Goal: Check status

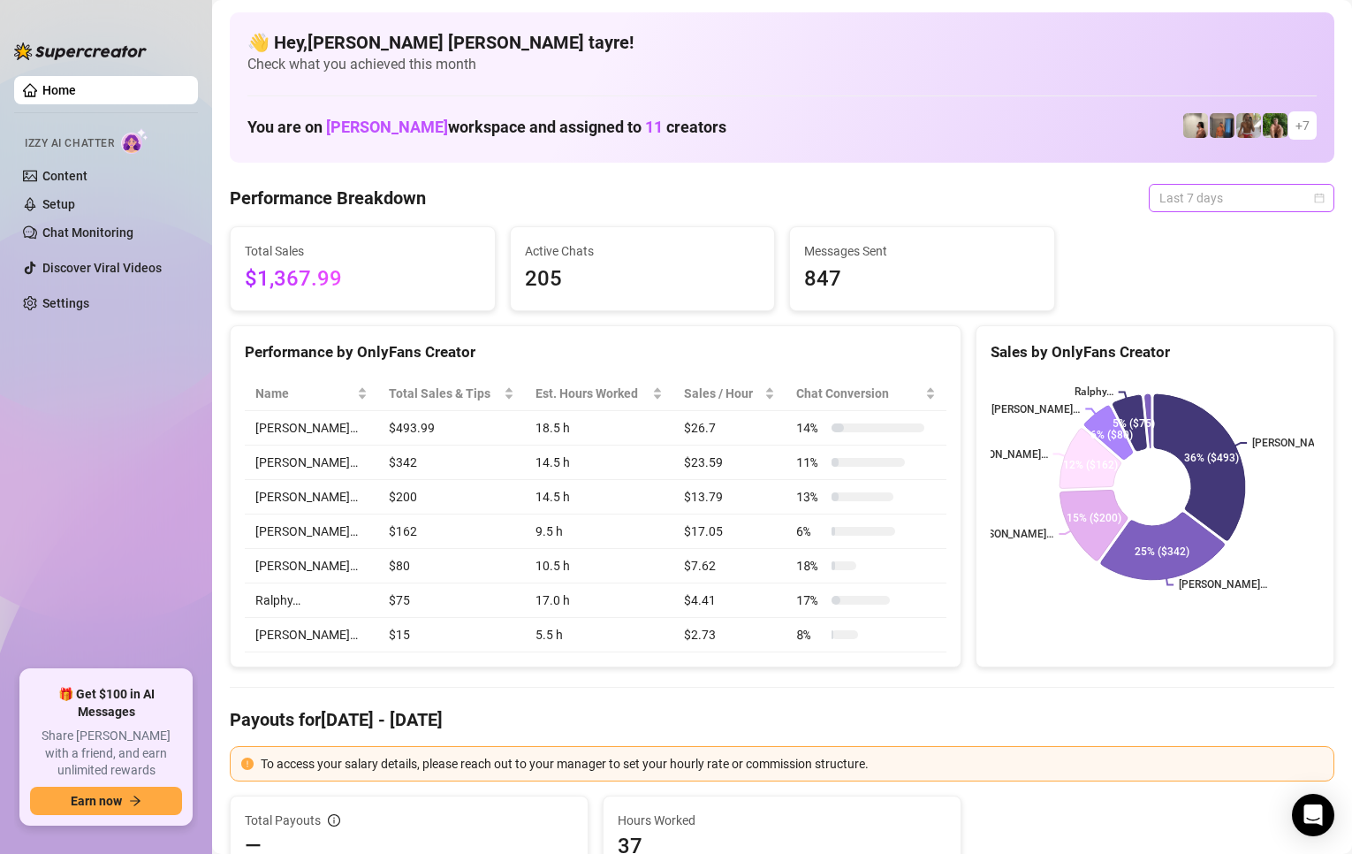
click at [1204, 200] on span "Last 7 days" at bounding box center [1242, 198] width 164 height 27
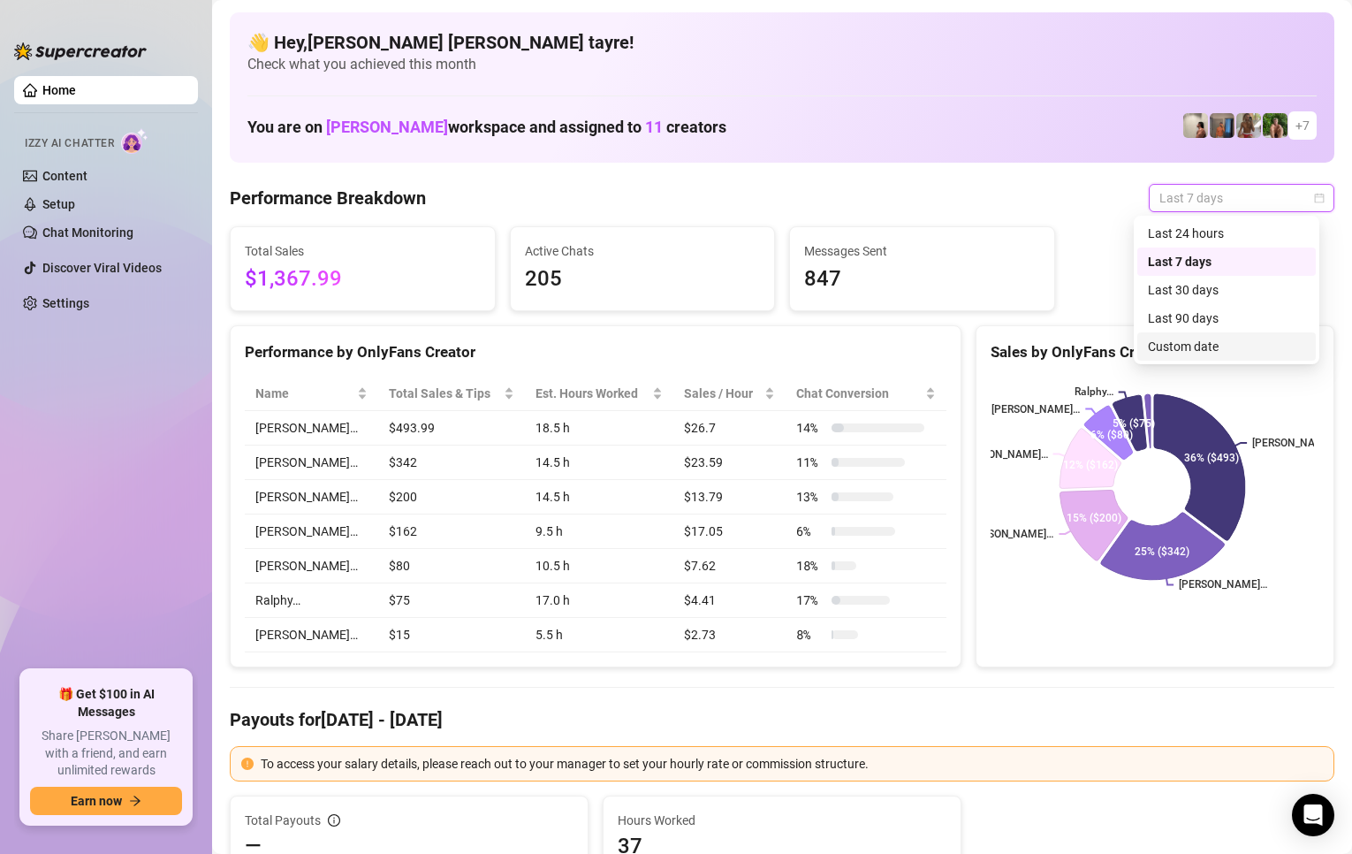
click at [1227, 347] on div "Custom date" at bounding box center [1226, 346] width 157 height 19
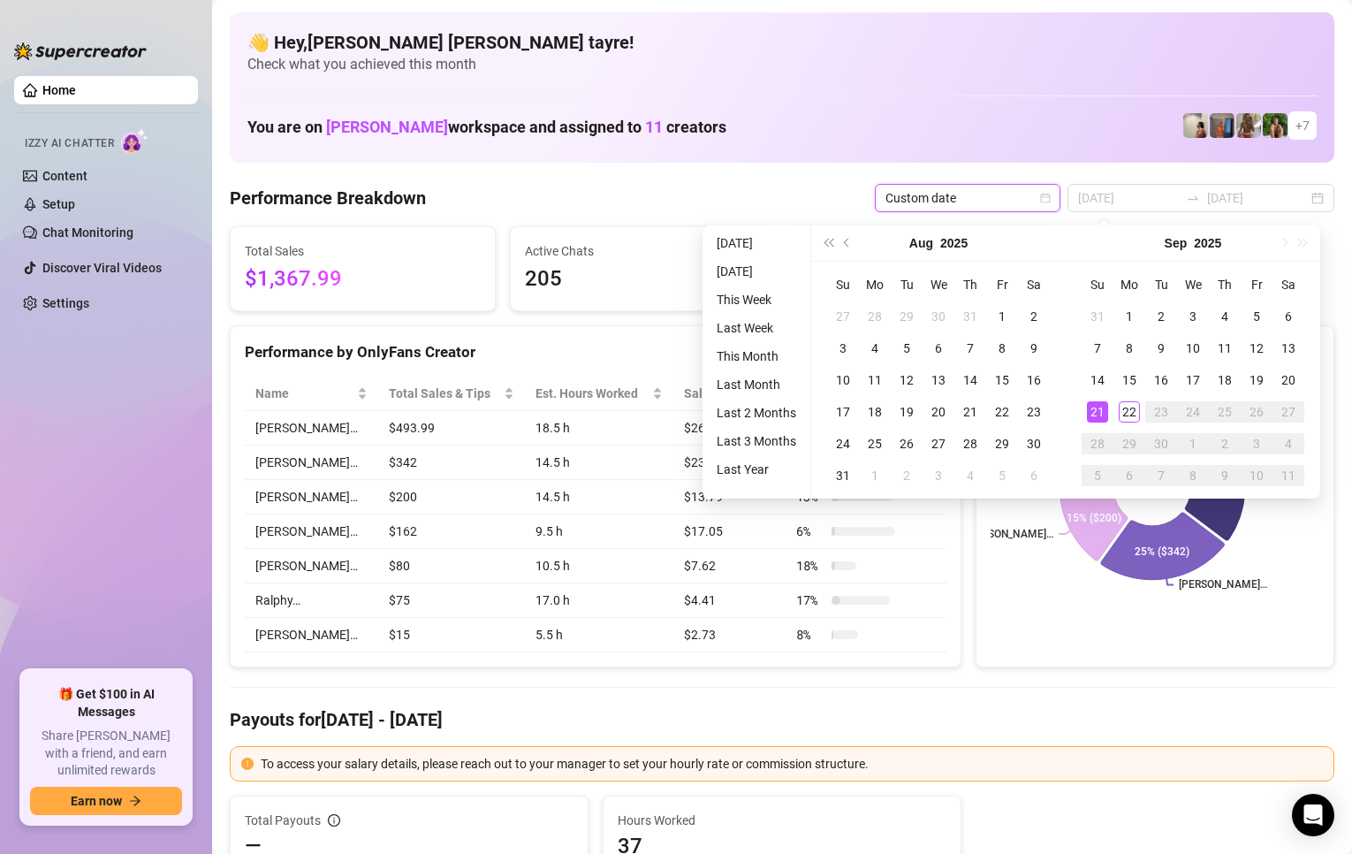
type input "[DATE]"
click at [773, 231] on ul "[DATE] [DATE] This Week Last Week This Month Last Month Last 2 Months Last 3 Mo…" at bounding box center [757, 361] width 109 height 273
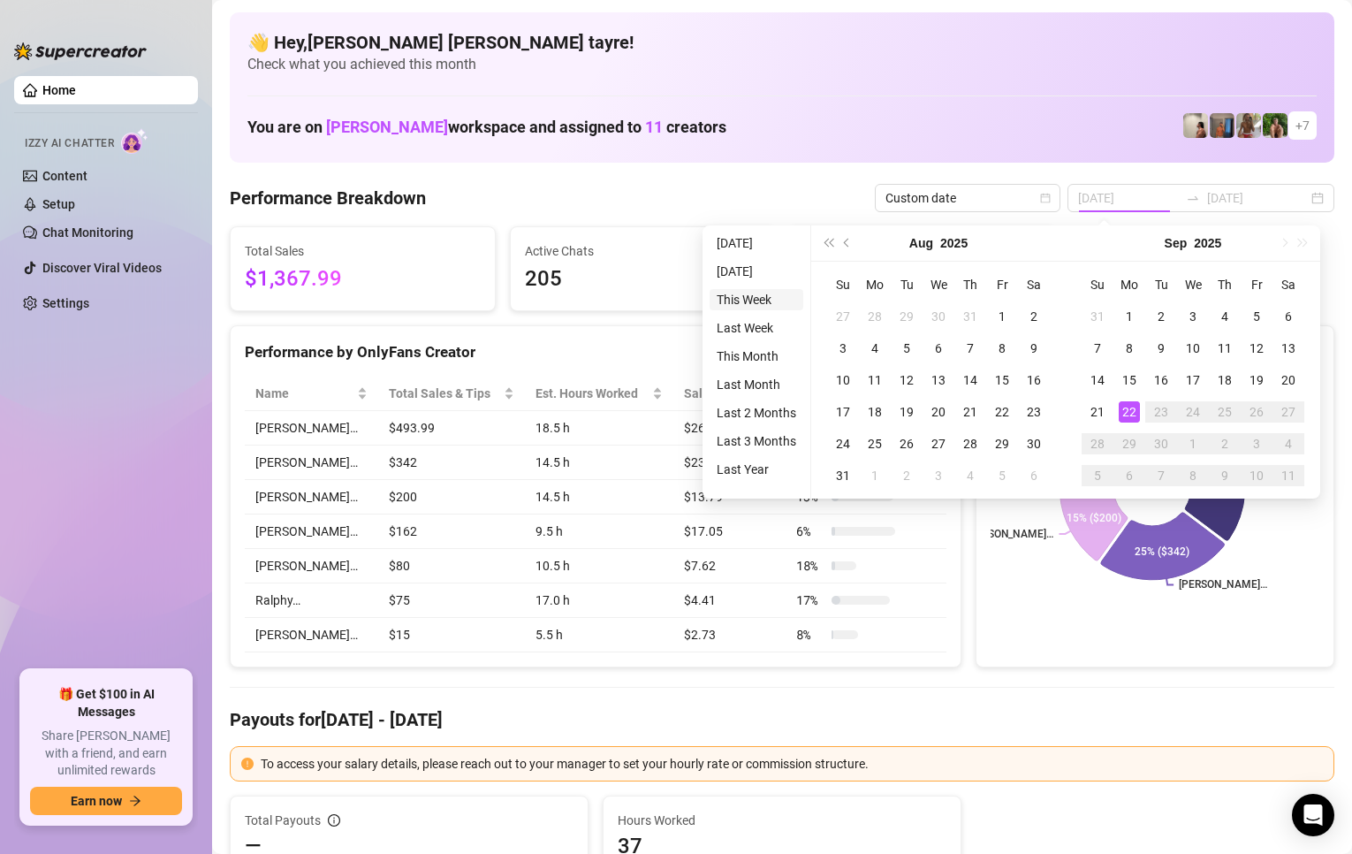
type input "[DATE]"
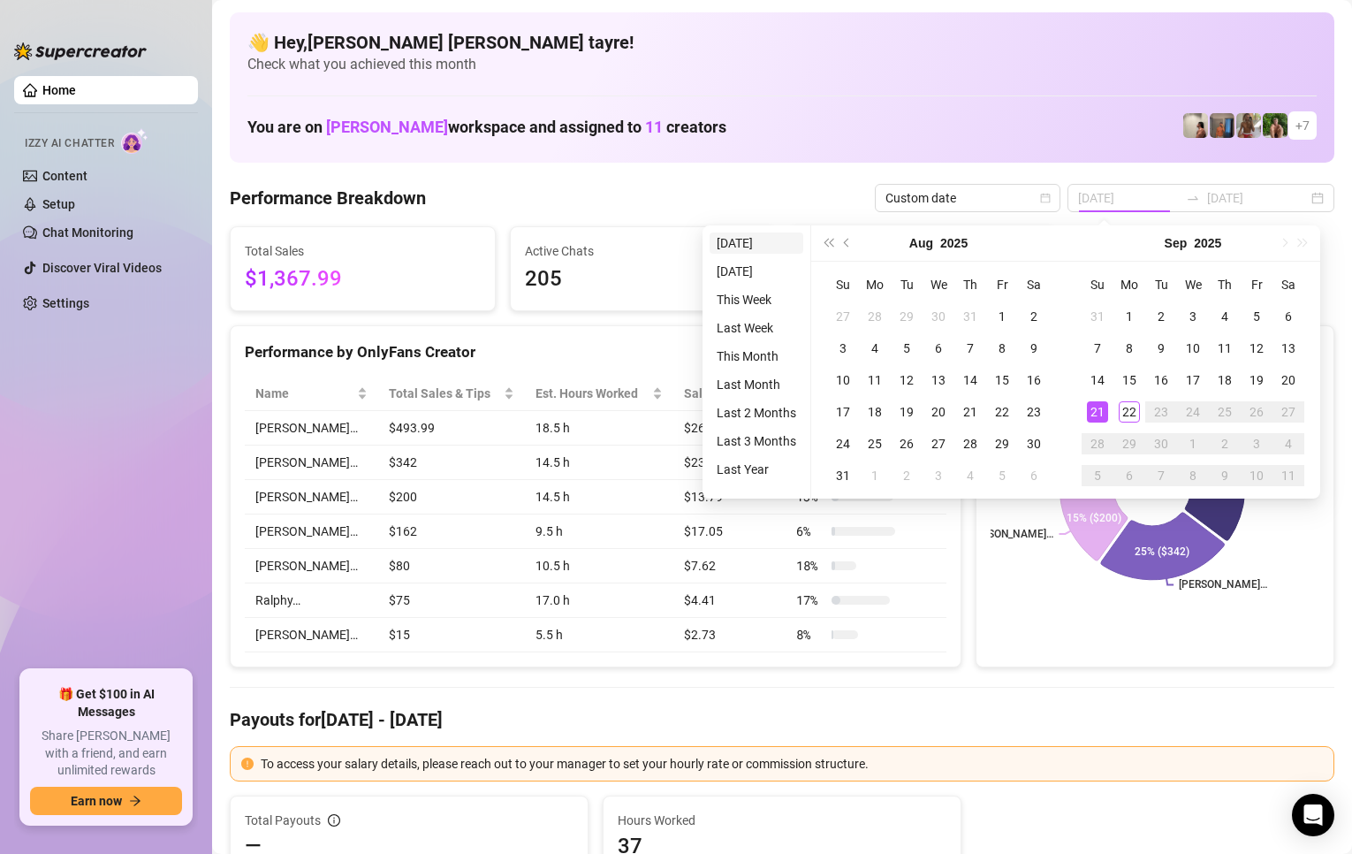
type input "[DATE]"
click at [752, 239] on li "[DATE]" at bounding box center [757, 242] width 94 height 21
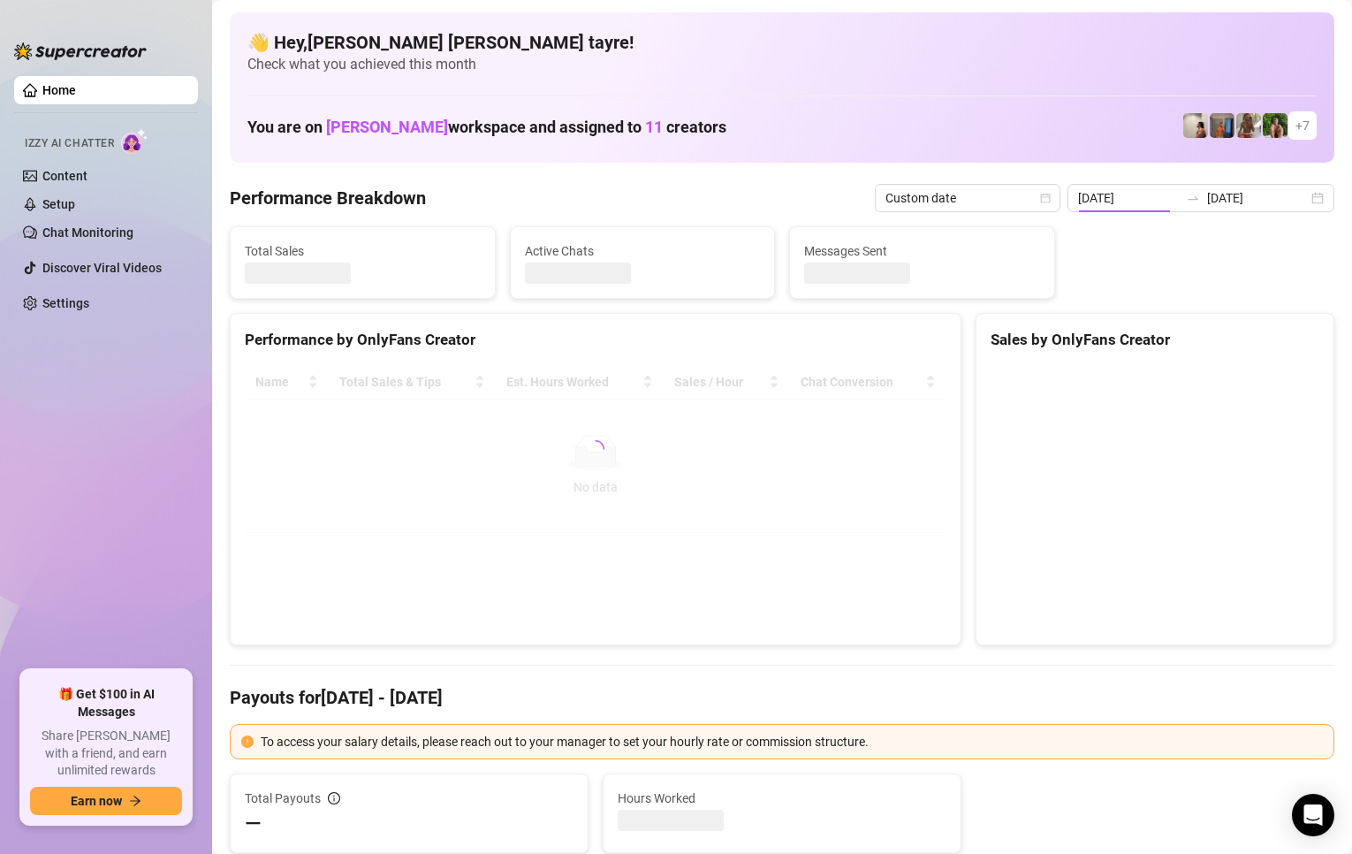
type input "[DATE]"
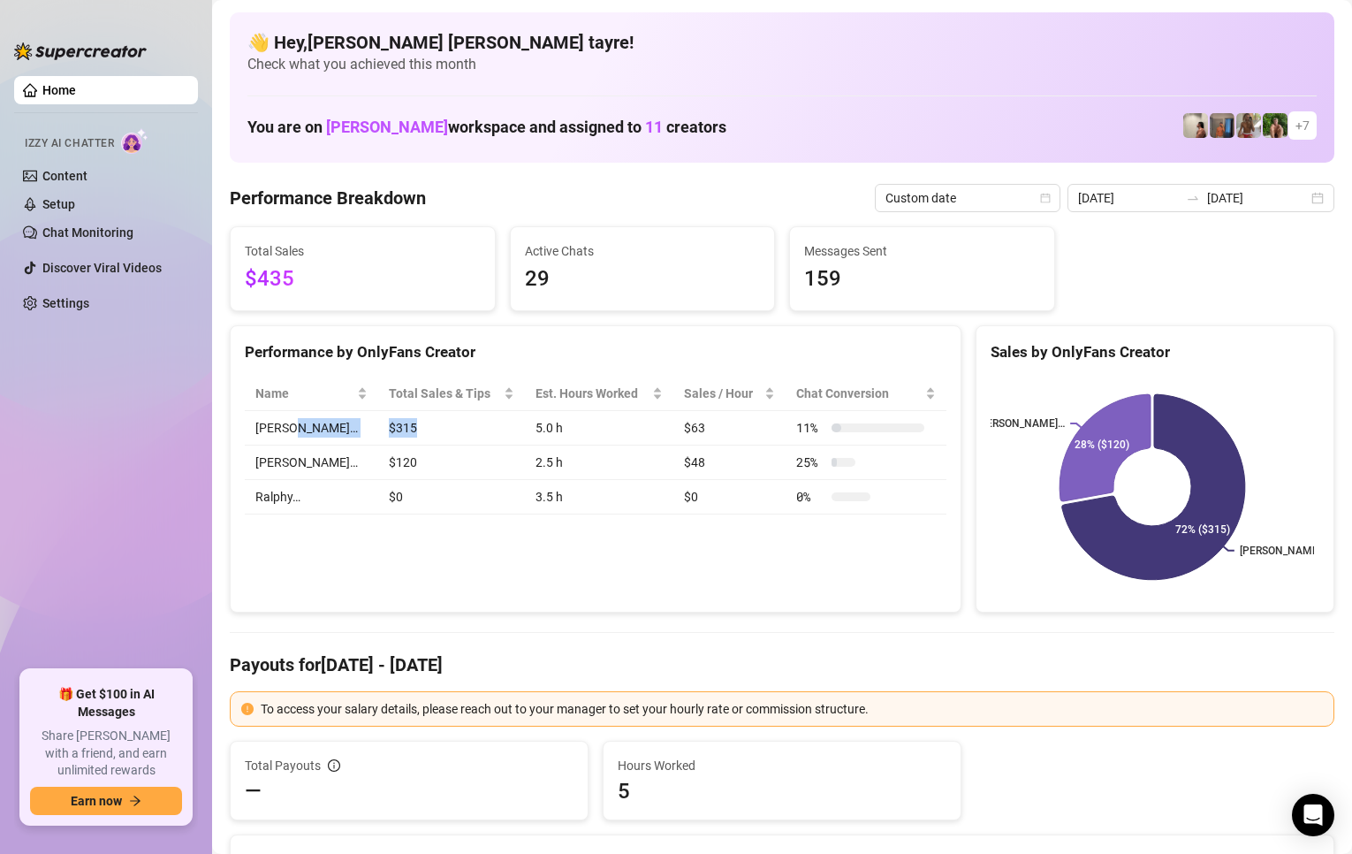
drag, startPoint x: 417, startPoint y: 429, endPoint x: 331, endPoint y: 427, distance: 86.6
click at [331, 427] on tr "[PERSON_NAME]… $315 5.0 h $63 11 %" at bounding box center [596, 428] width 702 height 34
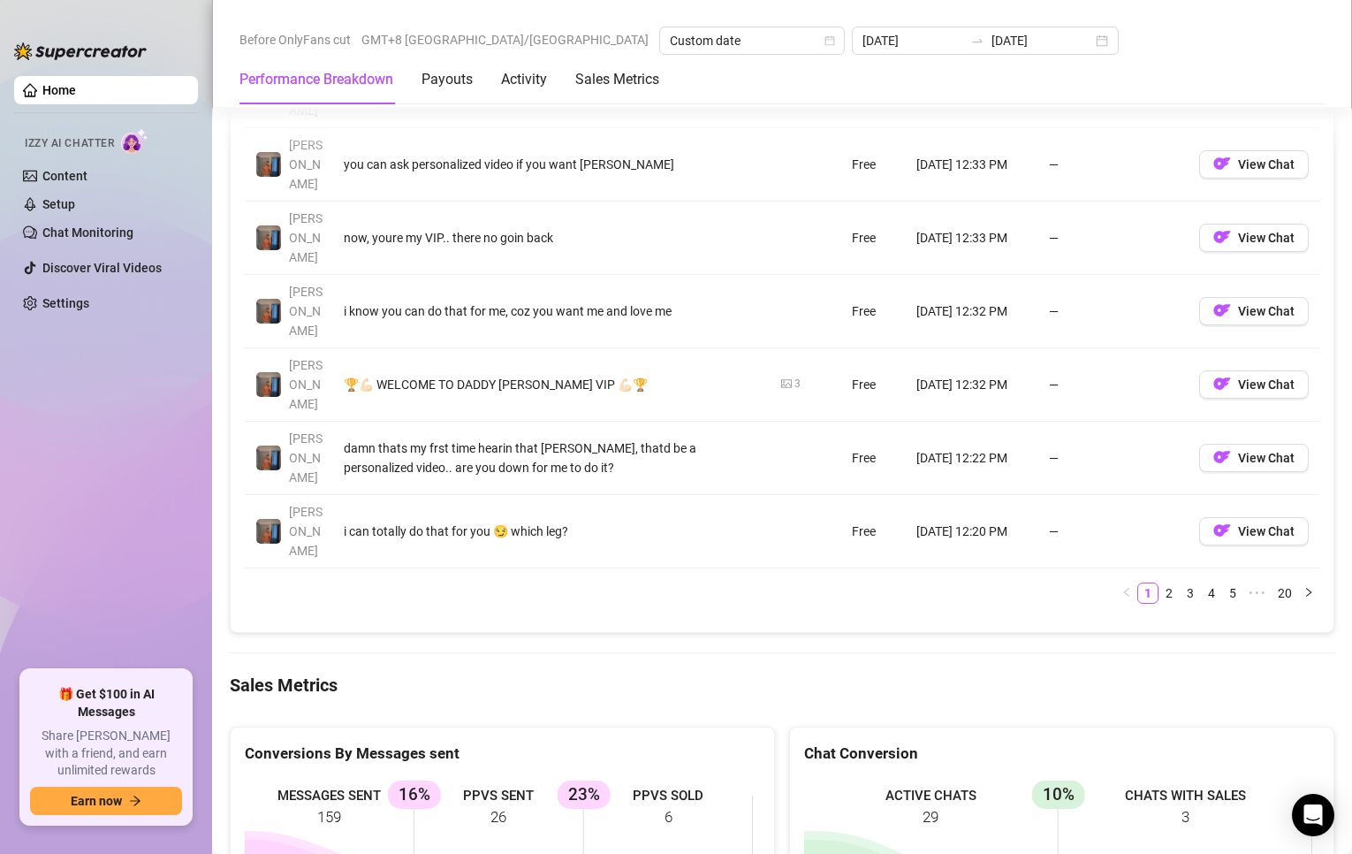
scroll to position [2121, 0]
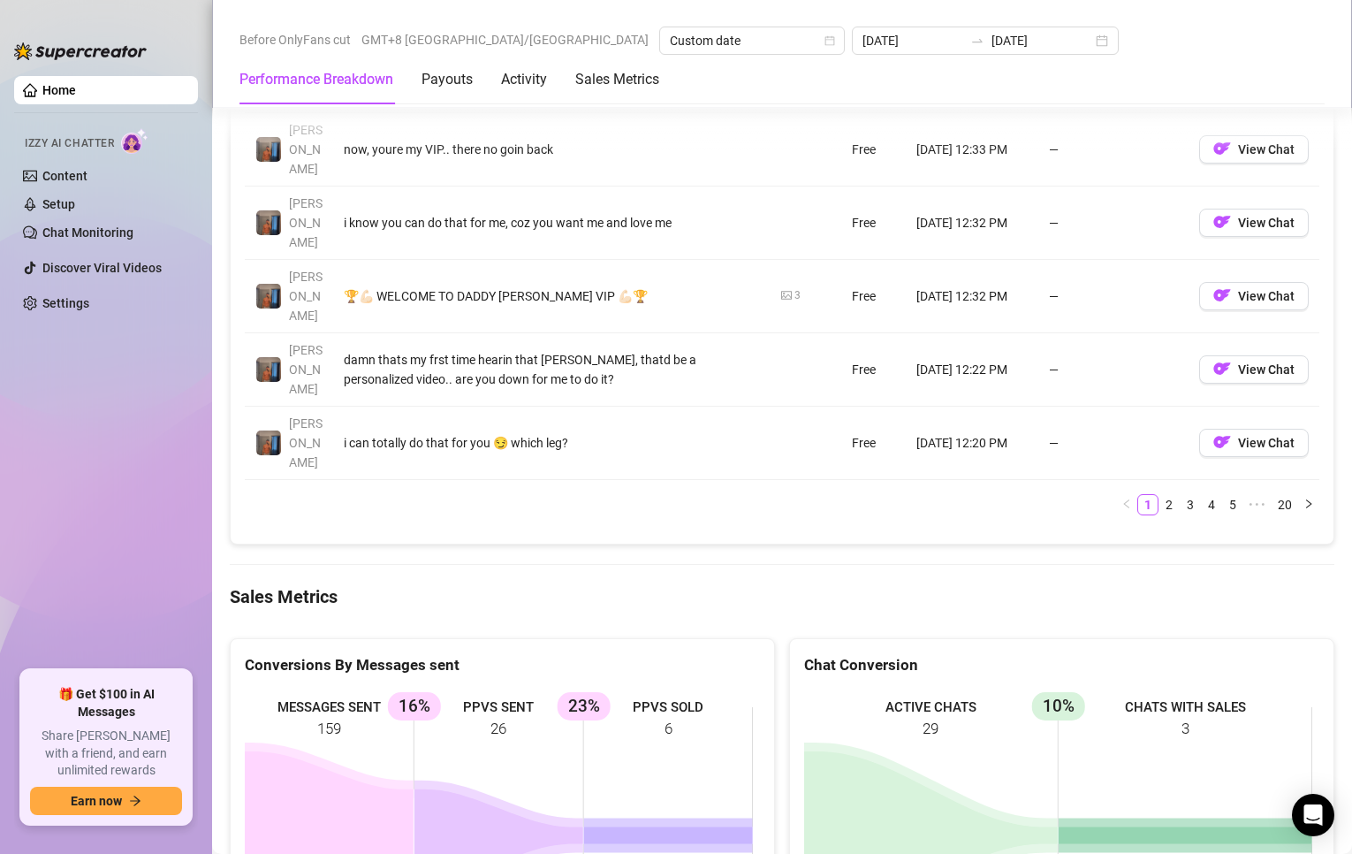
drag, startPoint x: 445, startPoint y: 674, endPoint x: 514, endPoint y: 657, distance: 71.0
click at [447, 789] on icon at bounding box center [499, 835] width 169 height 93
drag, startPoint x: 674, startPoint y: 597, endPoint x: 471, endPoint y: 547, distance: 208.4
click at [475, 689] on rect at bounding box center [499, 821] width 508 height 265
click at [106, 490] on ul "Home Izzy AI Chatter Content Setup Chat Monitoring Discover Viral Videos Settin…" at bounding box center [106, 366] width 184 height 594
